Goal: Transaction & Acquisition: Purchase product/service

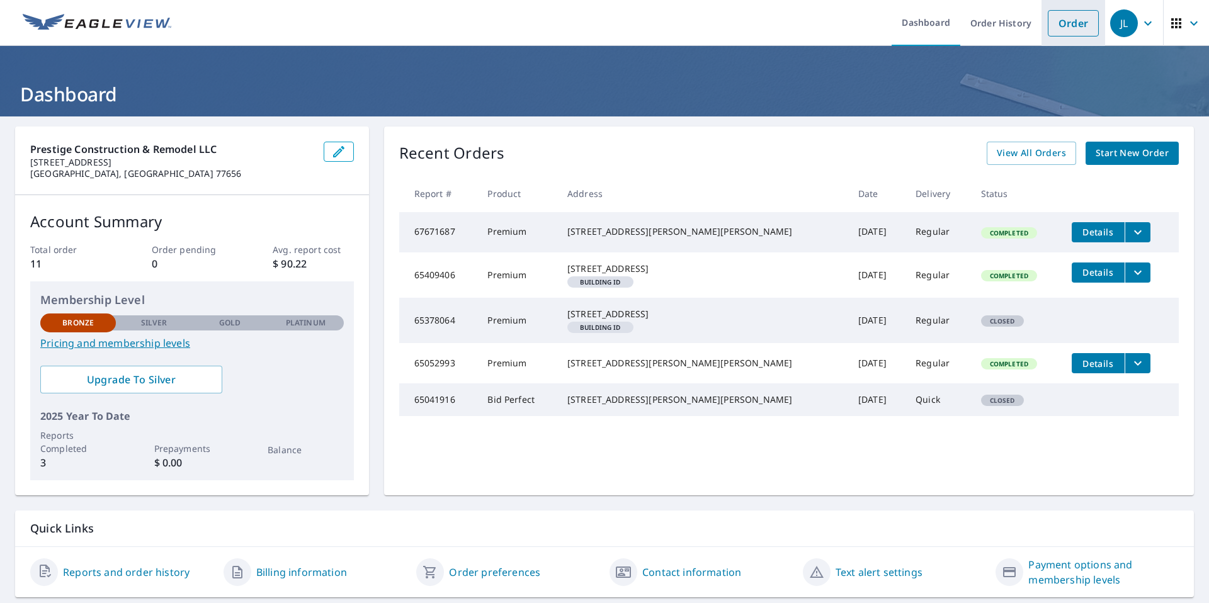
click at [584, 23] on link "Order" at bounding box center [1073, 23] width 51 height 26
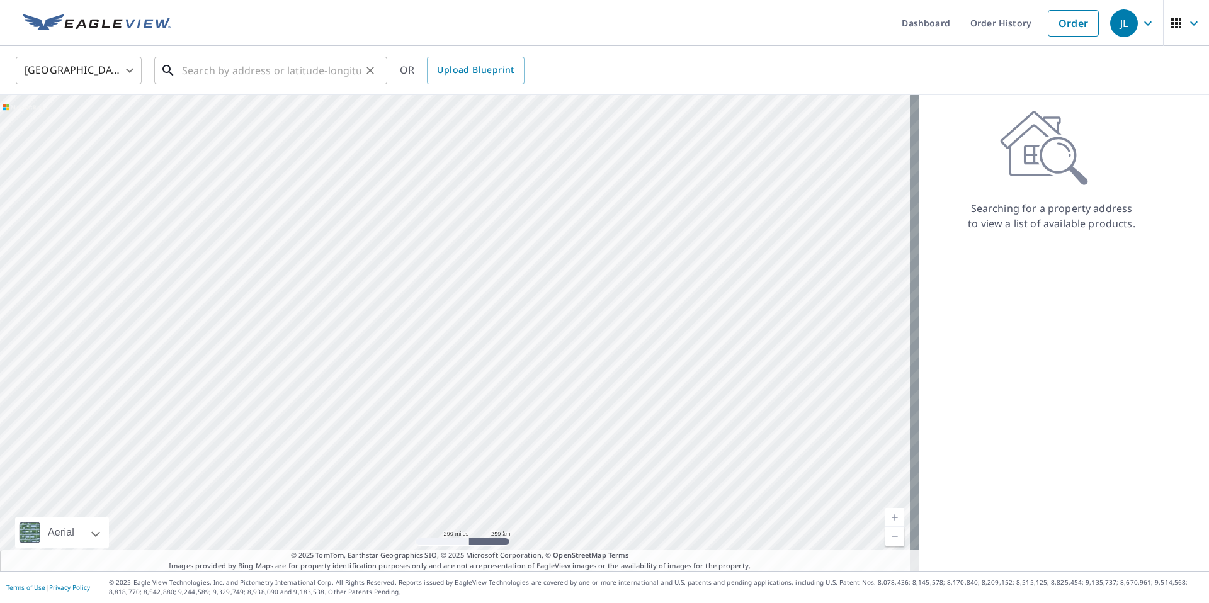
click at [252, 77] on input "text" at bounding box center [271, 70] width 179 height 35
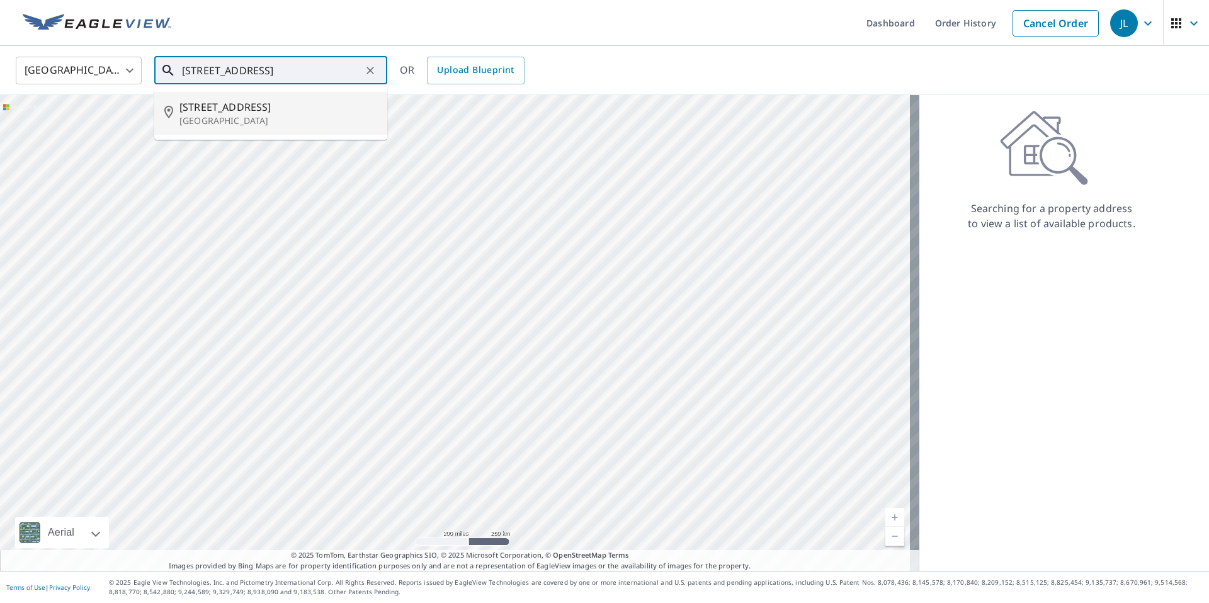
click at [247, 109] on span "[STREET_ADDRESS]" at bounding box center [278, 106] width 198 height 15
type input "[STREET_ADDRESS]"
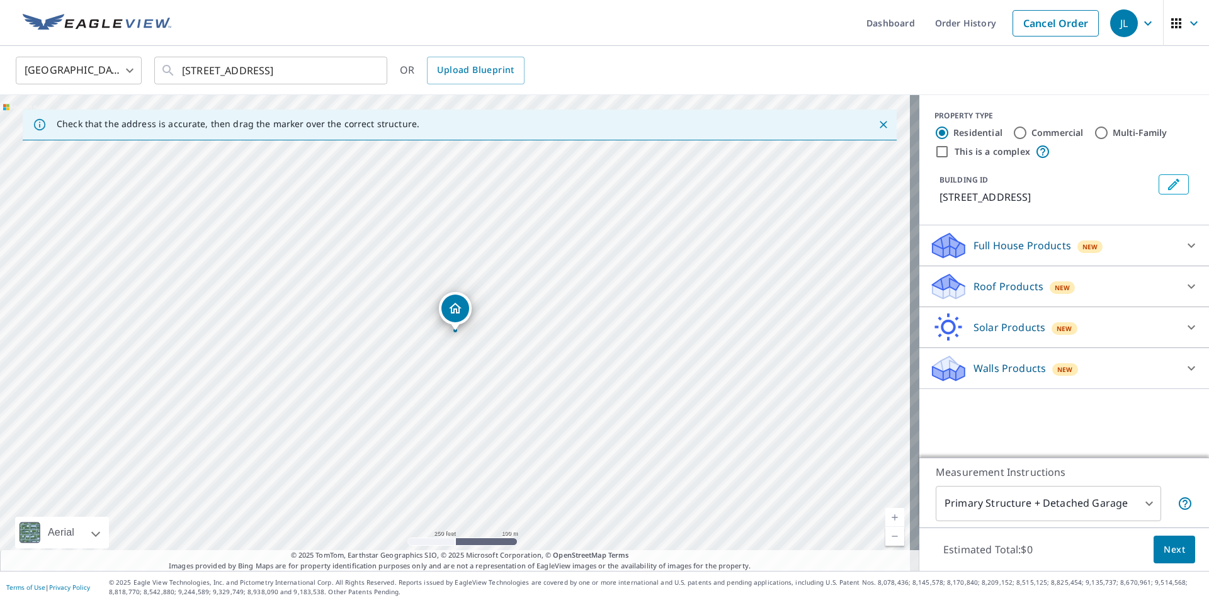
click at [584, 288] on div "Roof Products New" at bounding box center [1052, 287] width 247 height 30
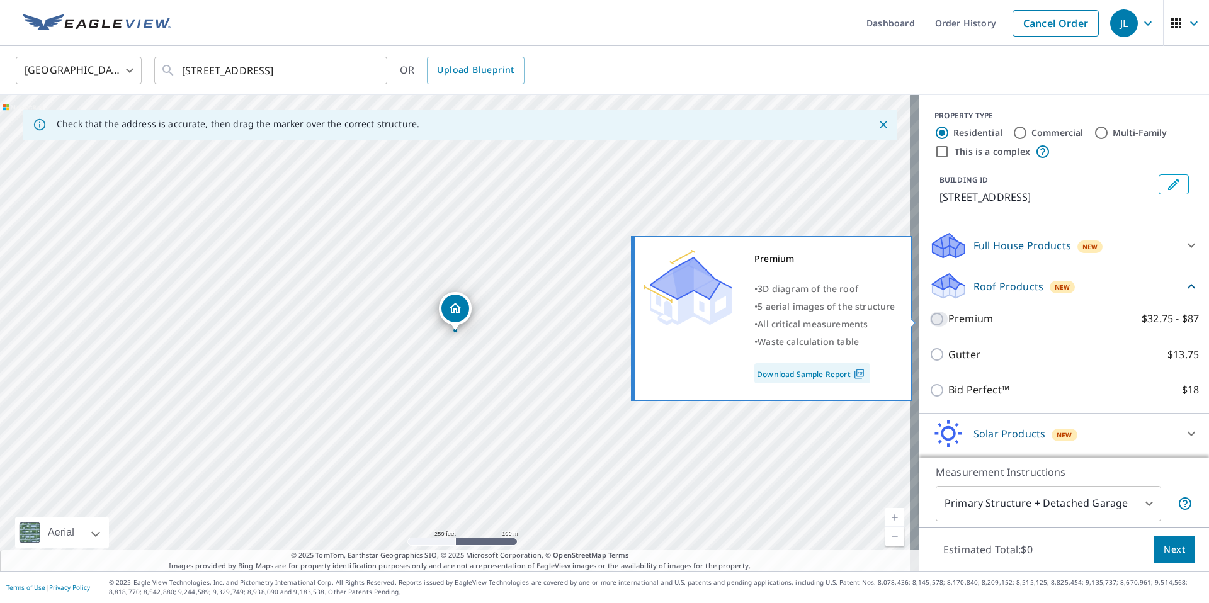
click at [584, 317] on input "Premium $32.75 - $87" at bounding box center [938, 319] width 19 height 15
checkbox input "true"
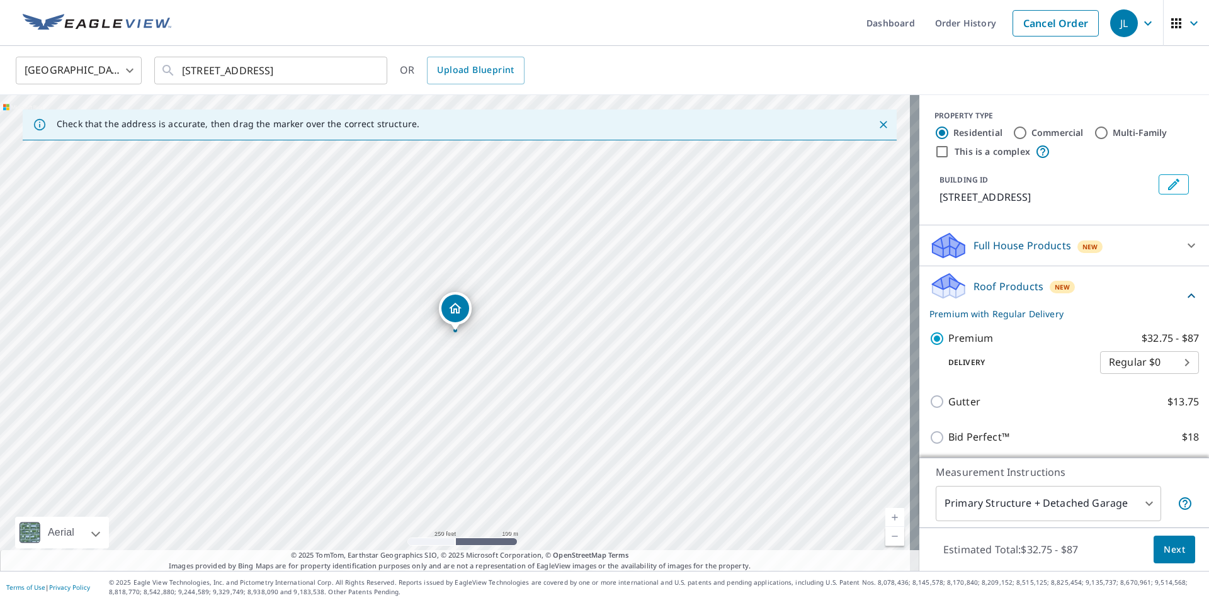
click at [584, 360] on body "JL JL Dashboard Order History Cancel Order JL [GEOGRAPHIC_DATA] [GEOGRAPHIC_DAT…" at bounding box center [604, 301] width 1209 height 603
click at [584, 410] on li "3 Hour $42.25" at bounding box center [1130, 408] width 99 height 23
type input "7"
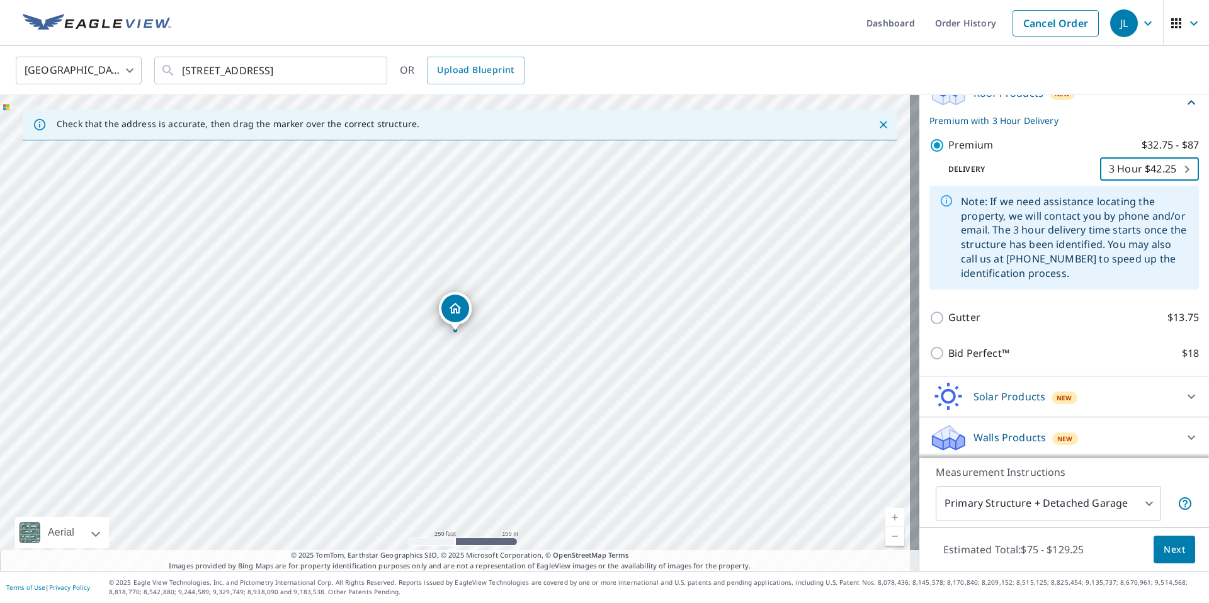
scroll to position [194, 0]
click at [584, 550] on span "Next" at bounding box center [1174, 550] width 21 height 16
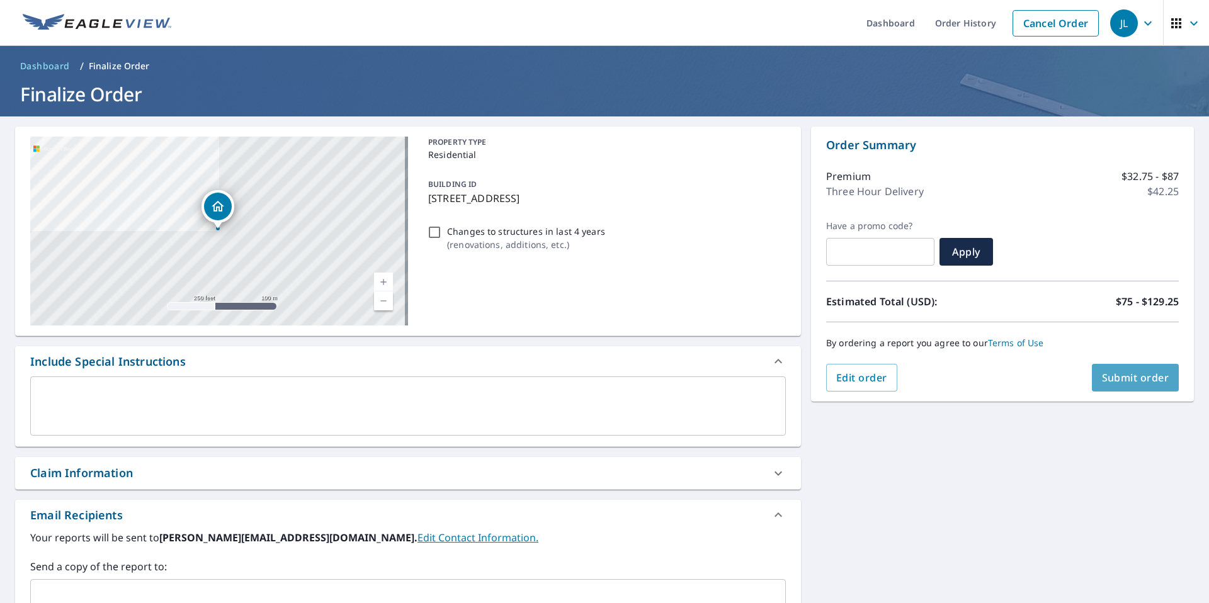
click at [584, 382] on span "Submit order" at bounding box center [1135, 378] width 67 height 14
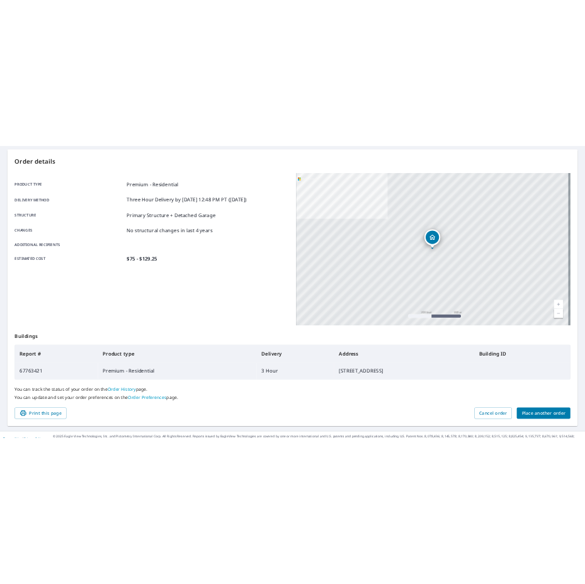
scroll to position [138, 0]
